Goal: Obtain resource: Obtain resource

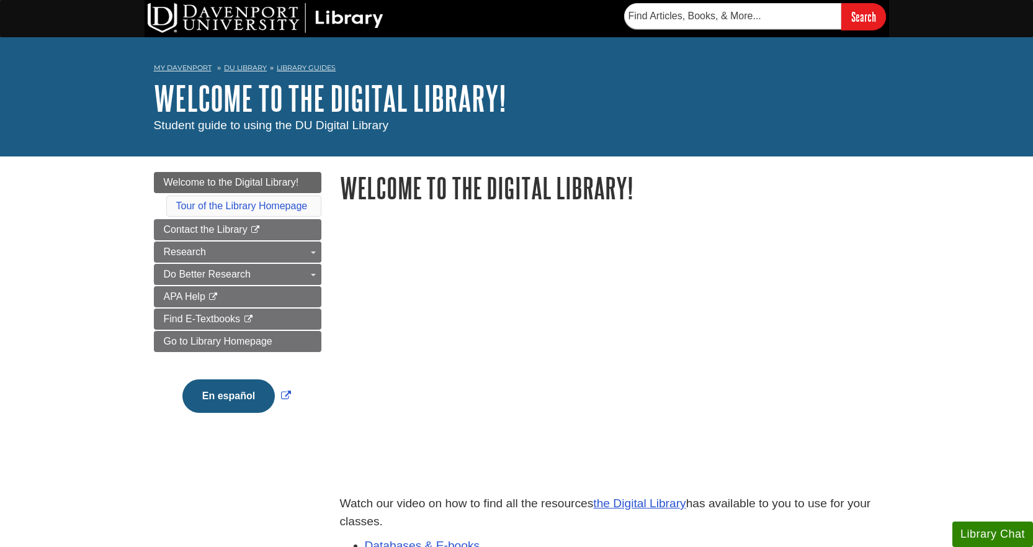
click at [849, 198] on h1 "Welcome to the Digital Library!" at bounding box center [610, 188] width 540 height 32
click at [183, 294] on span "APA Help" at bounding box center [185, 296] width 42 height 11
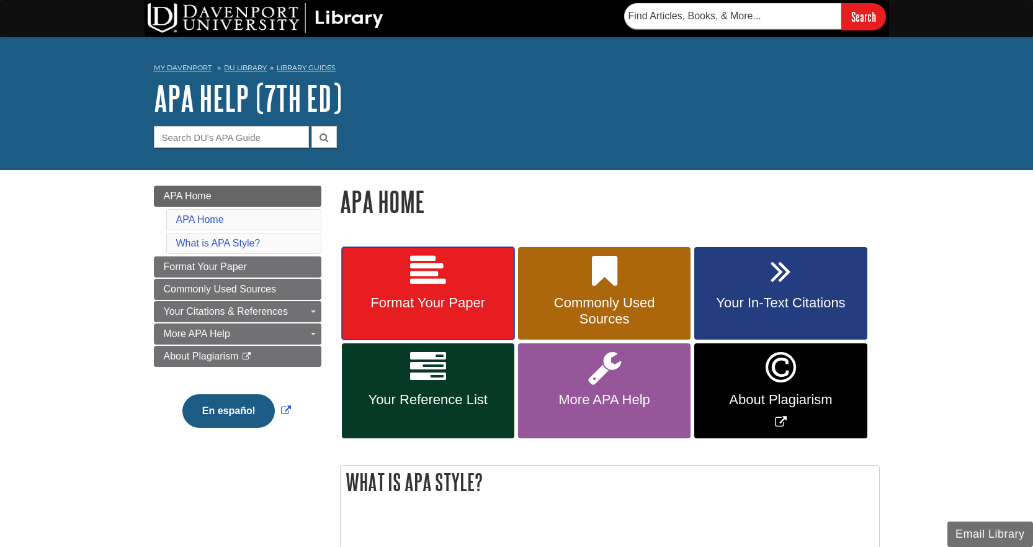
click at [446, 301] on span "Format Your Paper" at bounding box center [428, 303] width 154 height 16
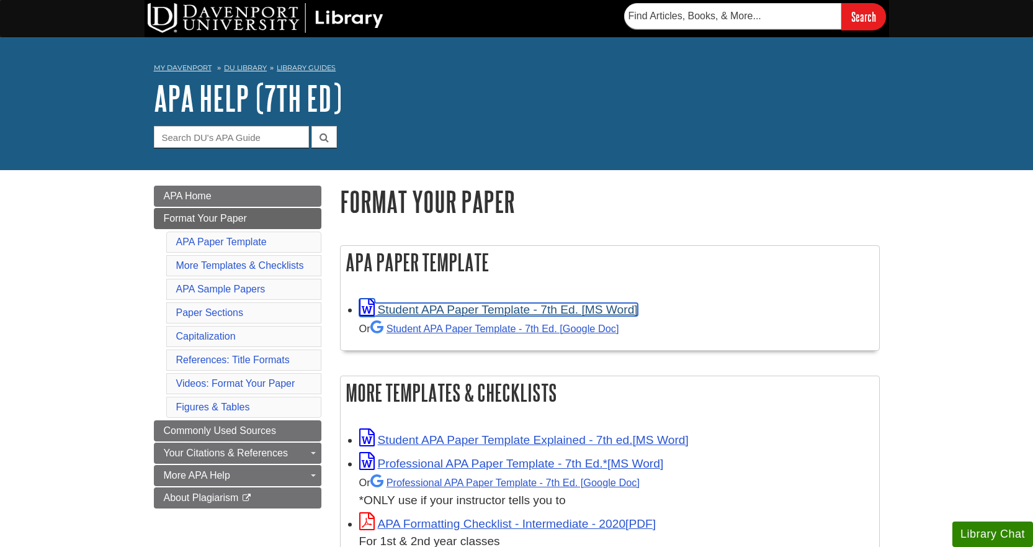
click at [468, 304] on link "Student APA Paper Template - 7th Ed. [MS Word]" at bounding box center [498, 309] width 279 height 13
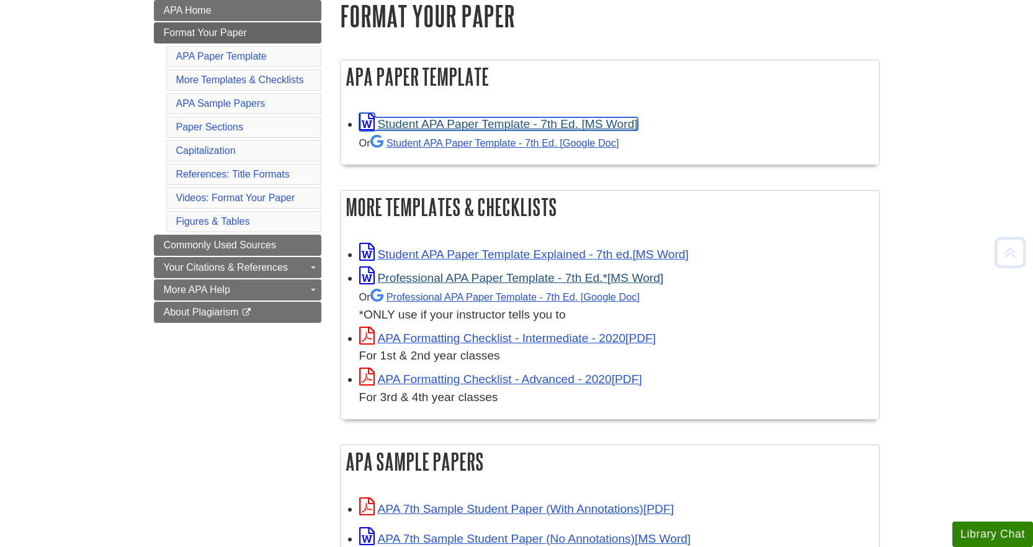
scroll to position [186, 0]
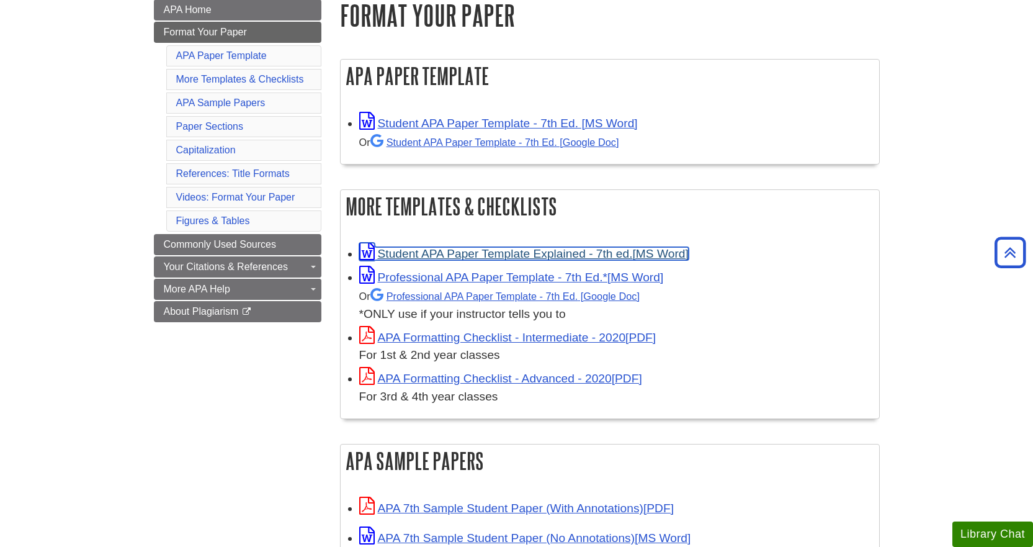
click at [512, 252] on link "Student APA Paper Template Explained - 7th ed." at bounding box center [523, 253] width 329 height 13
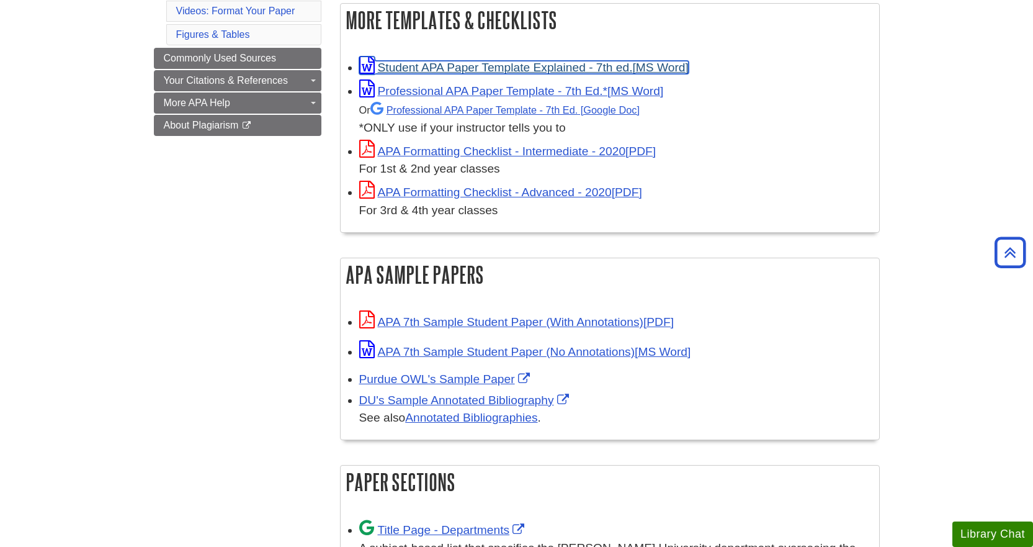
scroll to position [124, 0]
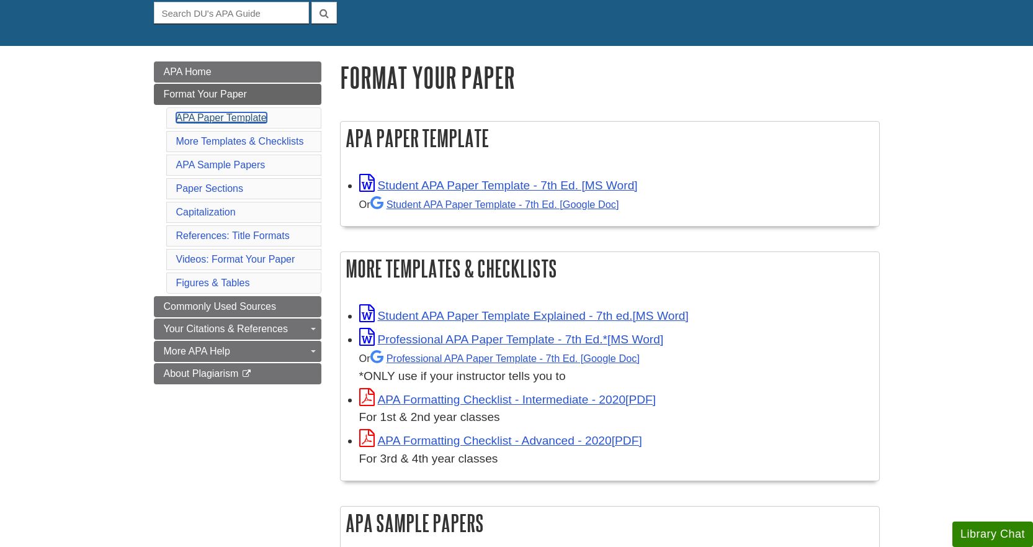
click at [235, 118] on link "APA Paper Template" at bounding box center [221, 117] width 91 height 11
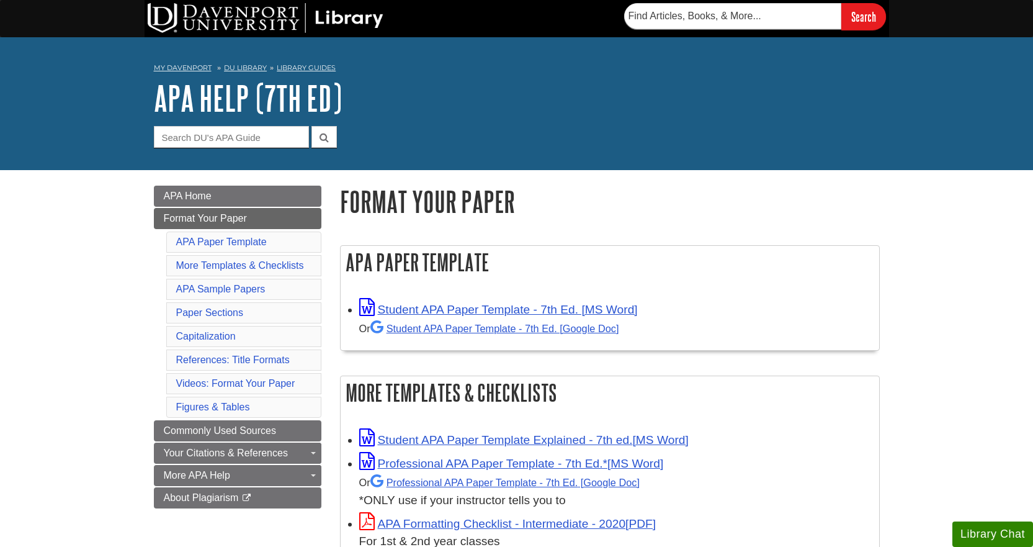
click at [450, 82] on h1 "APA Help (7th Ed)" at bounding box center [517, 97] width 726 height 37
click at [318, 66] on link "Library Guides" at bounding box center [306, 67] width 59 height 9
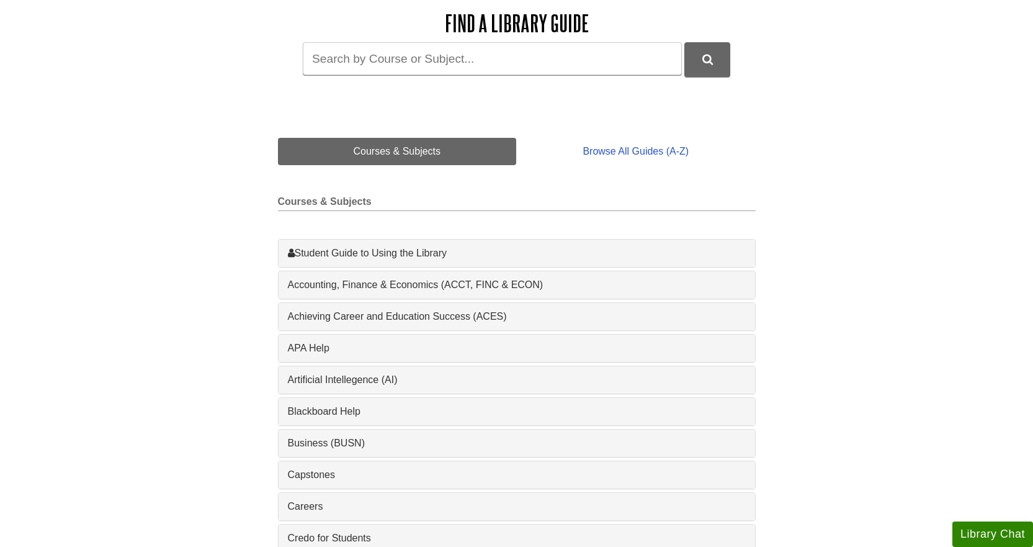
scroll to position [310, 0]
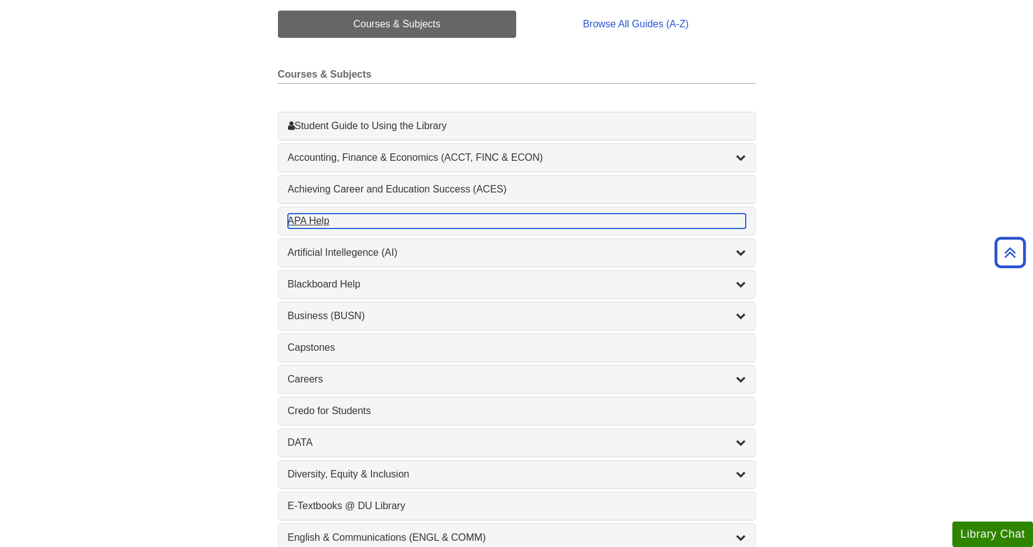
click at [308, 218] on div "APA Help , 1 guides" at bounding box center [517, 220] width 458 height 15
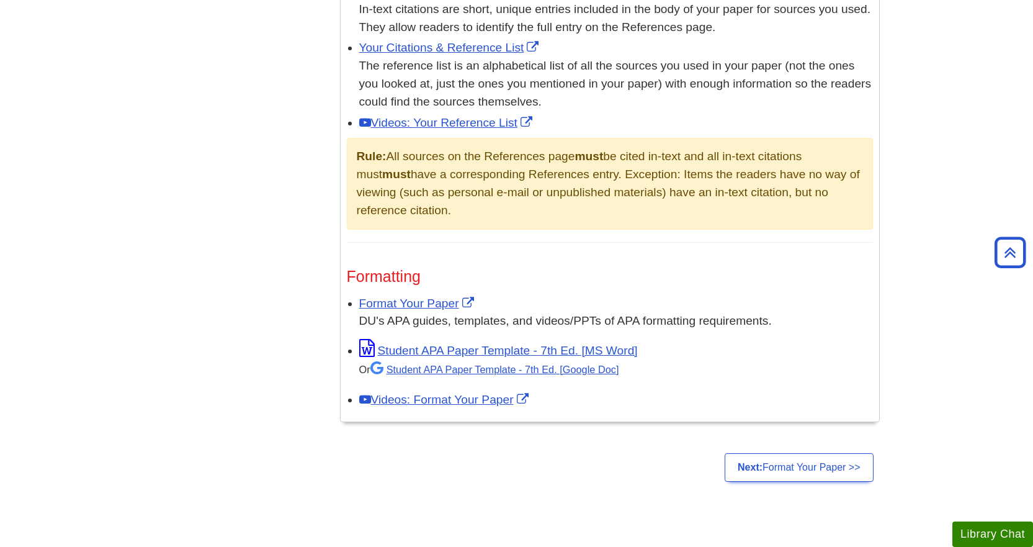
scroll to position [931, 0]
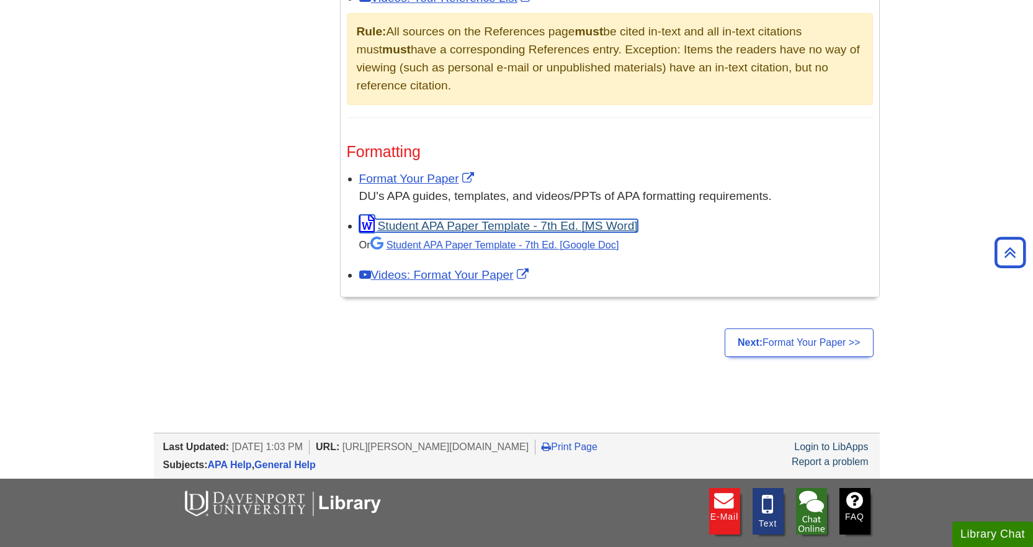
click at [465, 225] on link "Student APA Paper Template - 7th Ed. [MS Word]" at bounding box center [498, 225] width 279 height 13
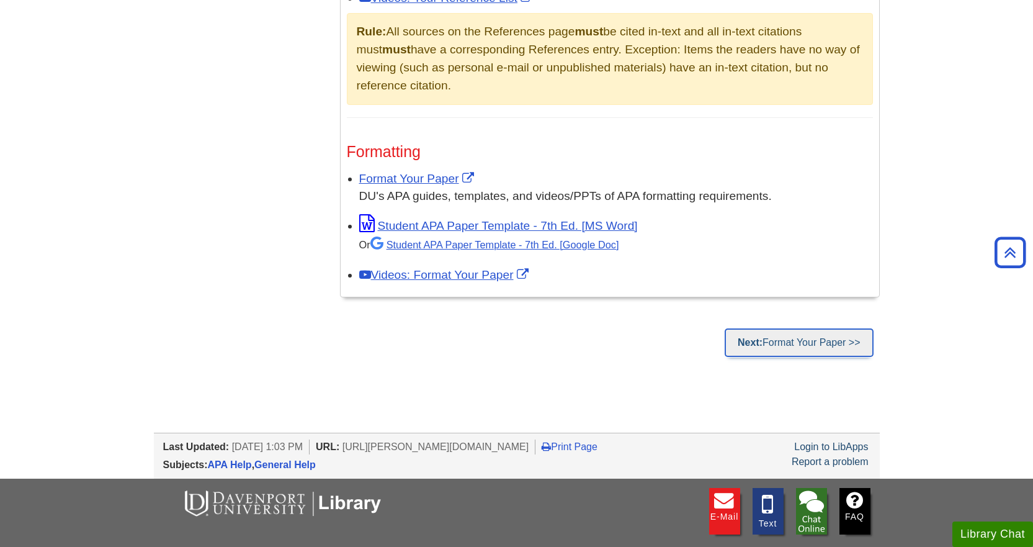
click at [793, 346] on link "Next: Format Your Paper >>" at bounding box center [799, 342] width 148 height 29
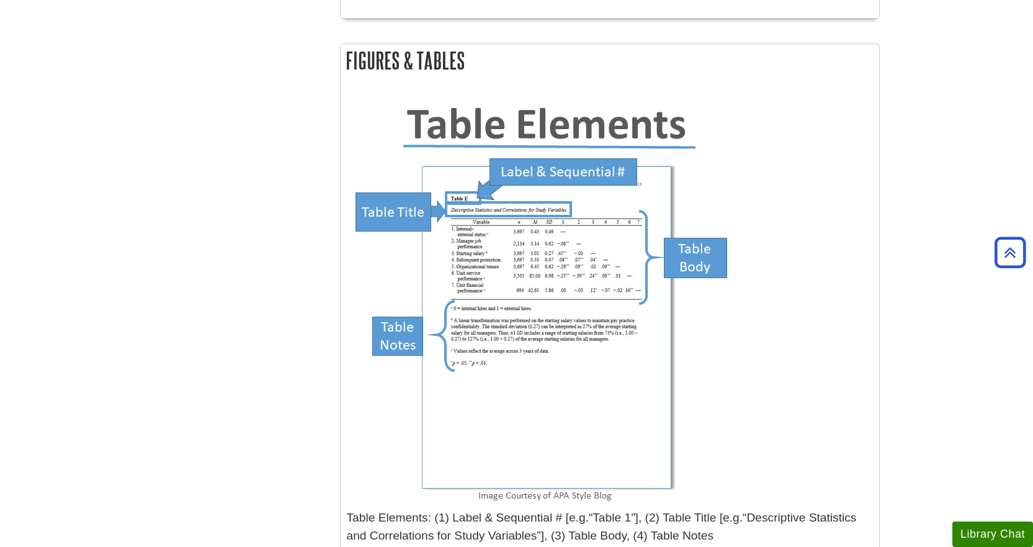
scroll to position [3598, 0]
